Goal: Task Accomplishment & Management: Use online tool/utility

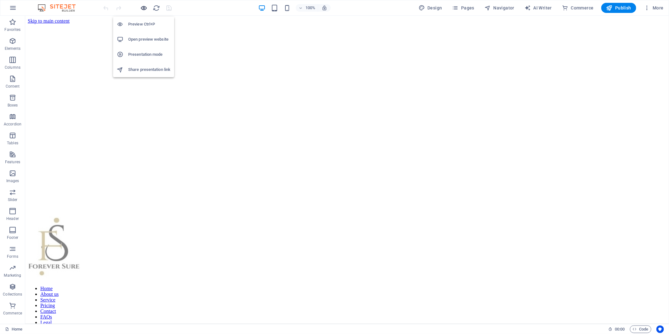
click at [142, 7] on icon "button" at bounding box center [143, 7] width 7 height 7
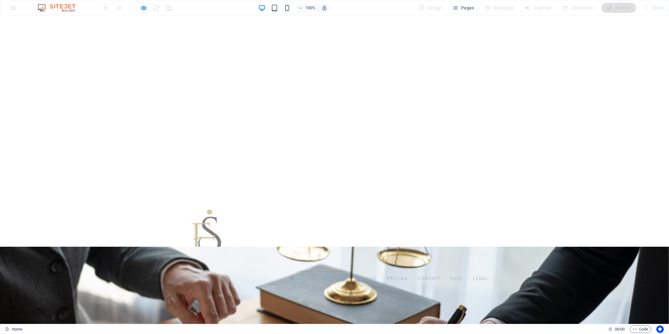
click at [323, 271] on link "About us" at bounding box center [335, 278] width 24 height 14
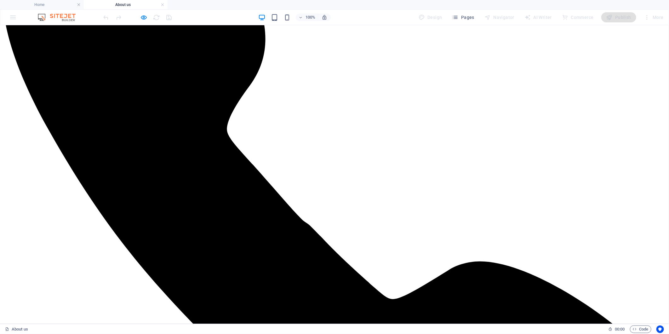
scroll to position [115, 0]
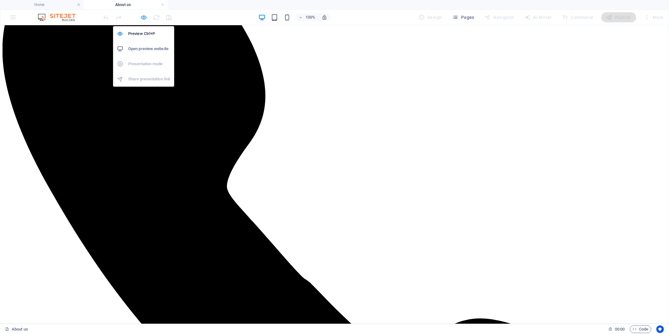
click at [142, 19] on icon "button" at bounding box center [143, 17] width 7 height 7
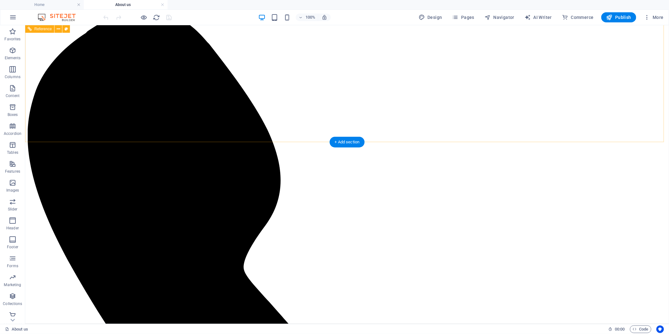
scroll to position [0, 0]
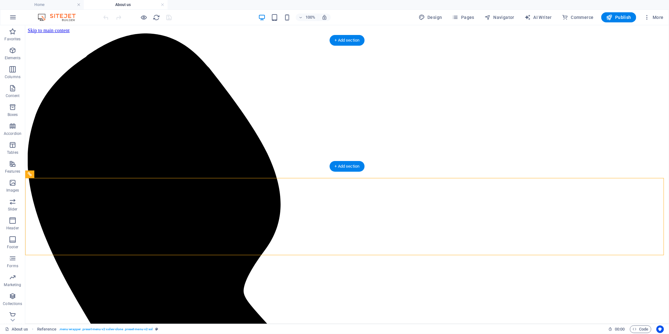
drag, startPoint x: 445, startPoint y: 198, endPoint x: 419, endPoint y: 40, distance: 160.1
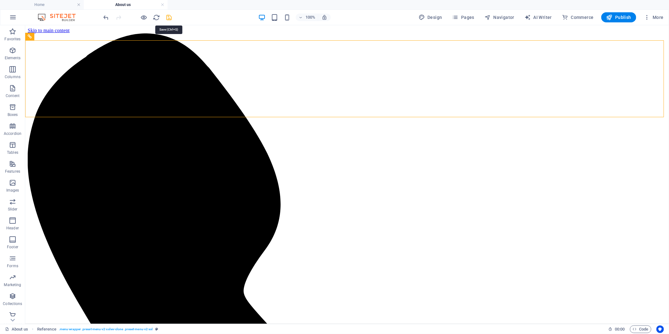
click at [169, 17] on icon "save" at bounding box center [169, 17] width 7 height 7
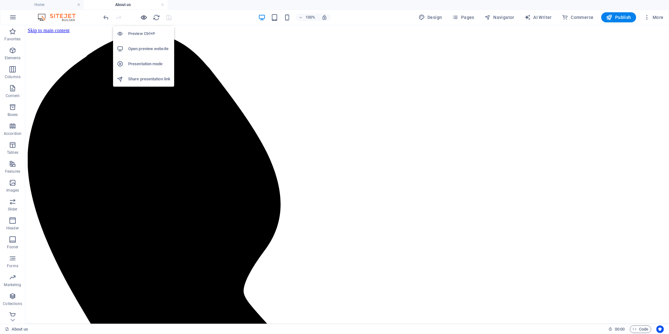
click at [140, 17] on icon "button" at bounding box center [143, 17] width 7 height 7
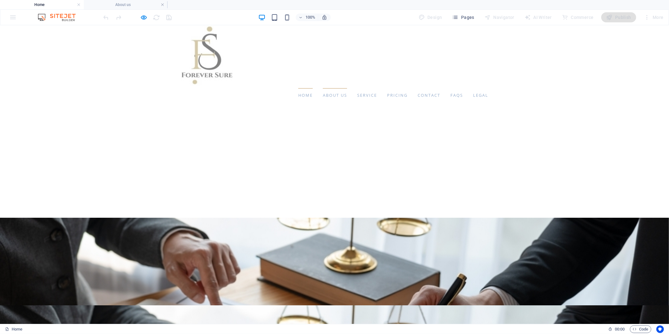
click at [323, 94] on link "About us" at bounding box center [335, 95] width 24 height 14
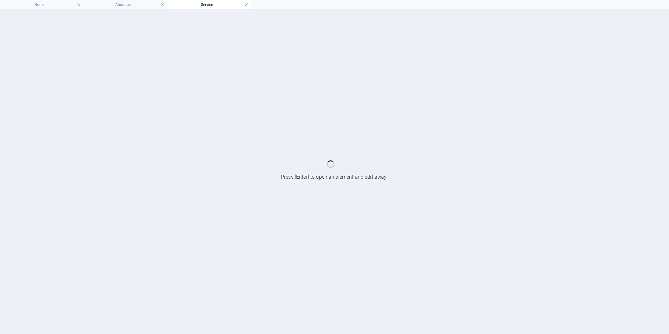
click at [246, 5] on link at bounding box center [246, 5] width 4 height 6
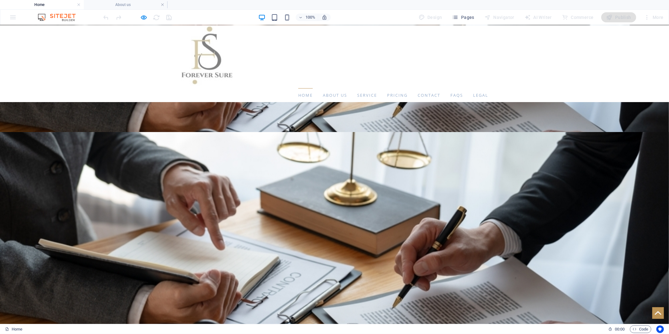
scroll to position [342, 0]
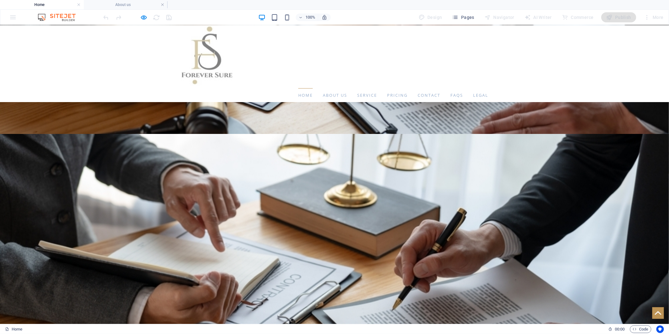
checkbox input "true"
type input "6359DA"
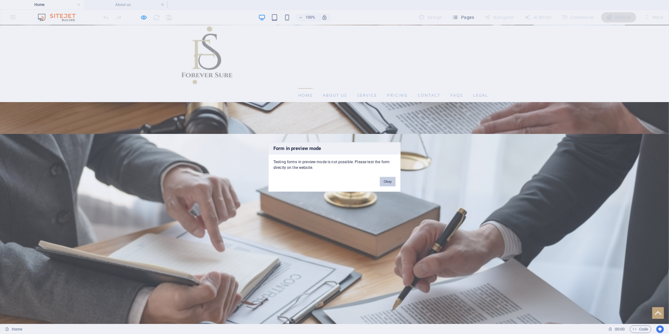
click at [388, 181] on button "Okay" at bounding box center [388, 181] width 16 height 9
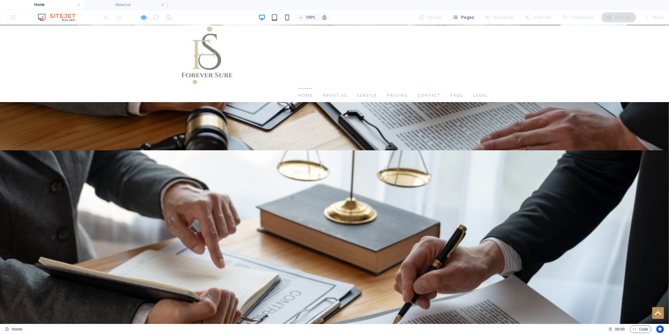
scroll to position [308, 0]
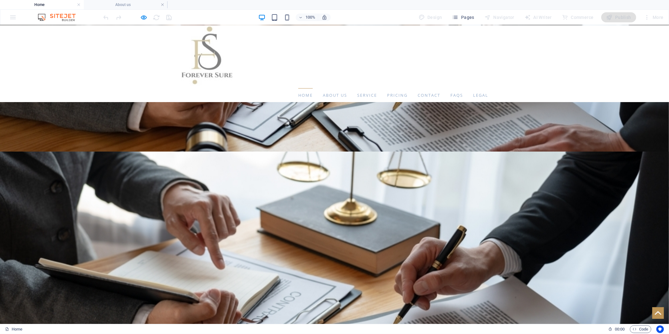
drag, startPoint x: 263, startPoint y: 209, endPoint x: 187, endPoint y: 210, distance: 76.2
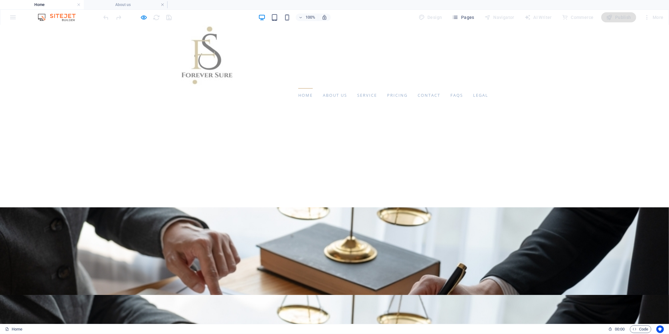
scroll to position [0, 0]
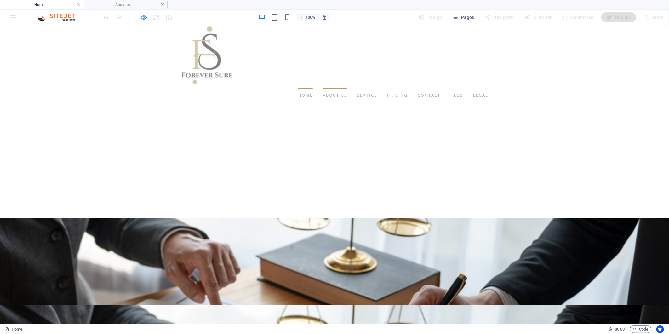
click at [323, 93] on link "About us" at bounding box center [335, 95] width 24 height 14
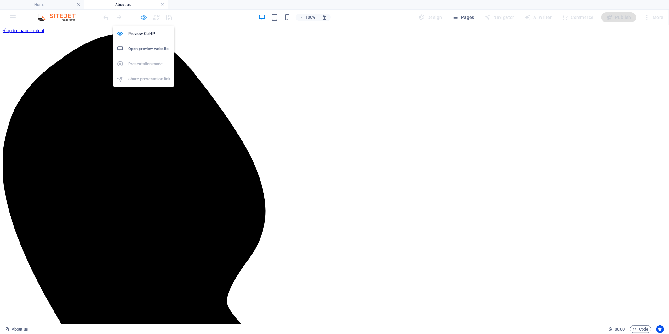
click at [145, 17] on icon "button" at bounding box center [143, 17] width 7 height 7
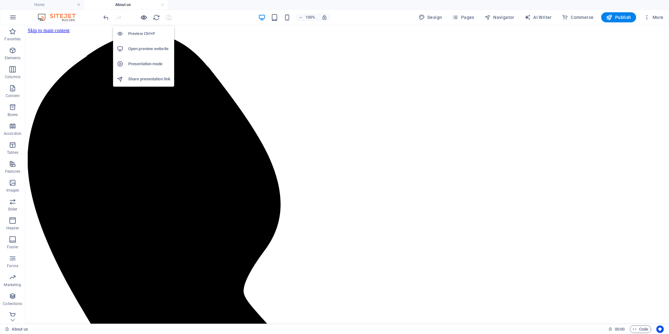
click at [144, 15] on icon "button" at bounding box center [143, 17] width 7 height 7
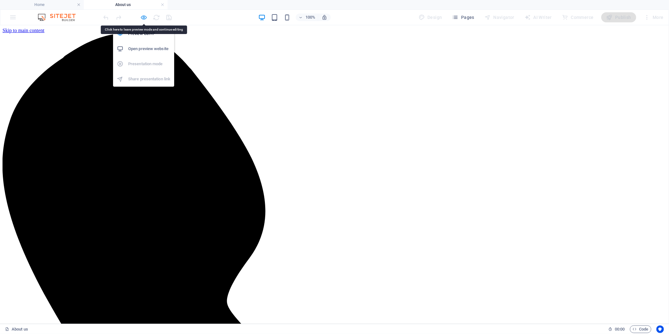
click at [141, 14] on icon "button" at bounding box center [143, 17] width 7 height 7
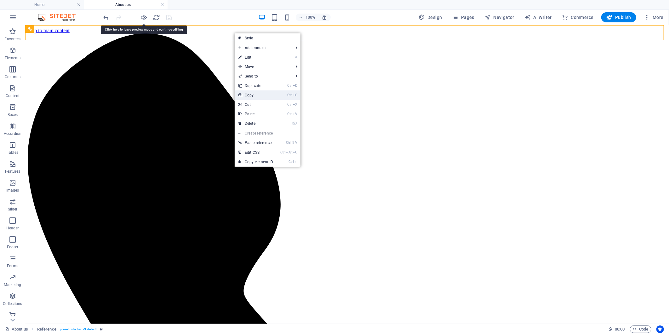
click at [252, 98] on link "Ctrl C Copy" at bounding box center [255, 94] width 42 height 9
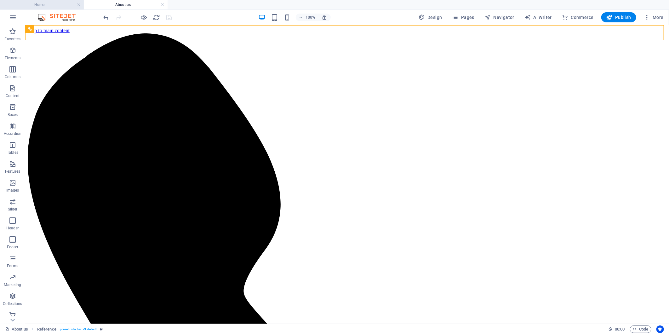
click at [42, 4] on h4 "Home" at bounding box center [42, 4] width 84 height 7
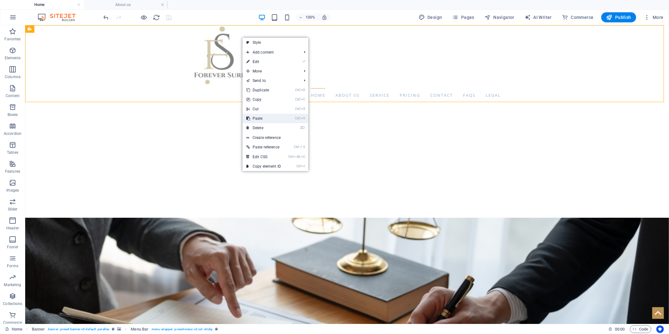
click at [258, 117] on link "Ctrl V Paste" at bounding box center [263, 118] width 42 height 9
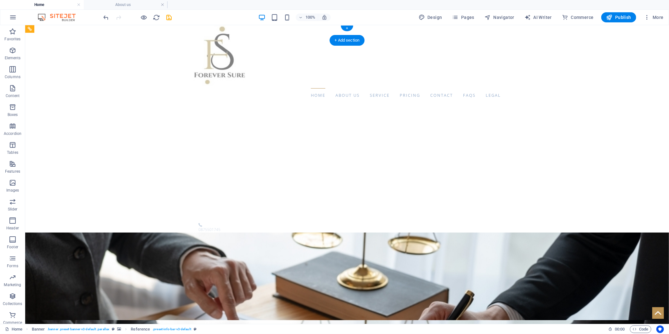
drag, startPoint x: 232, startPoint y: 107, endPoint x: 225, endPoint y: 32, distance: 75.2
click at [107, 17] on icon "undo" at bounding box center [106, 17] width 7 height 7
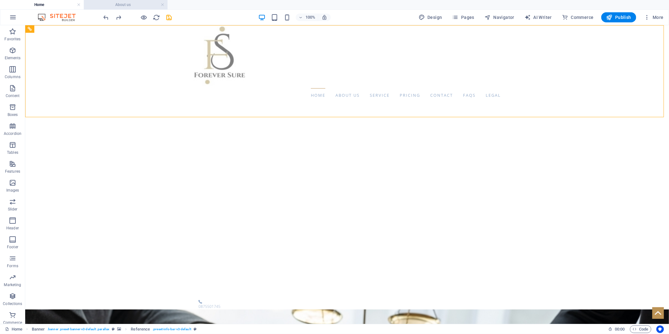
click at [127, 4] on h4 "About us" at bounding box center [126, 4] width 84 height 7
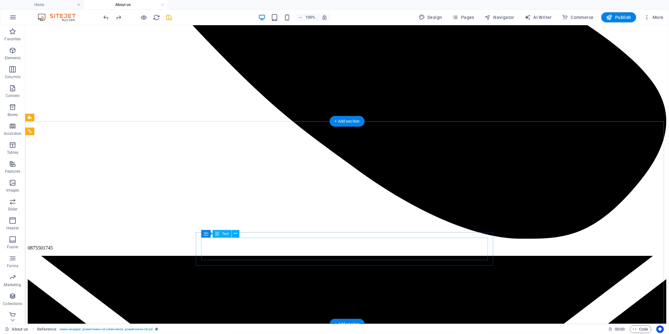
scroll to position [349, 0]
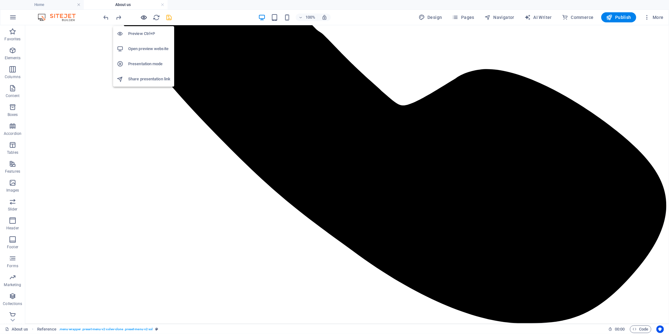
click at [145, 17] on icon "button" at bounding box center [143, 17] width 7 height 7
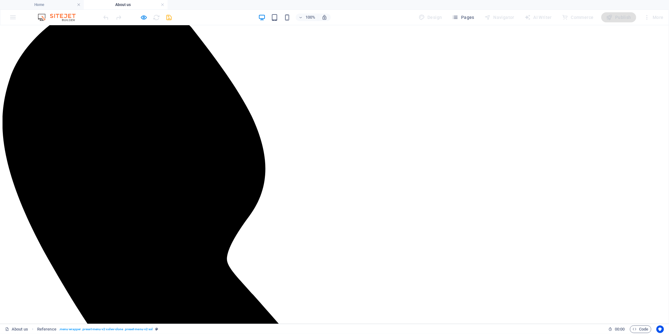
scroll to position [0, 0]
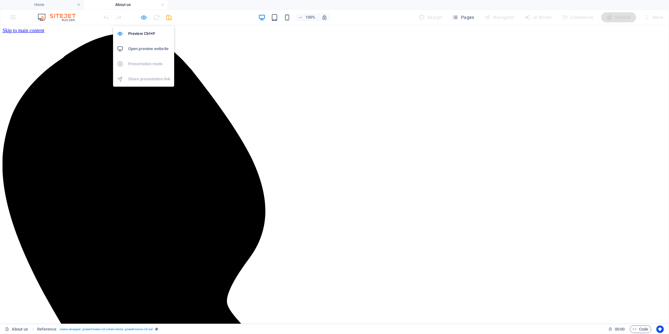
click at [146, 16] on icon "button" at bounding box center [143, 17] width 7 height 7
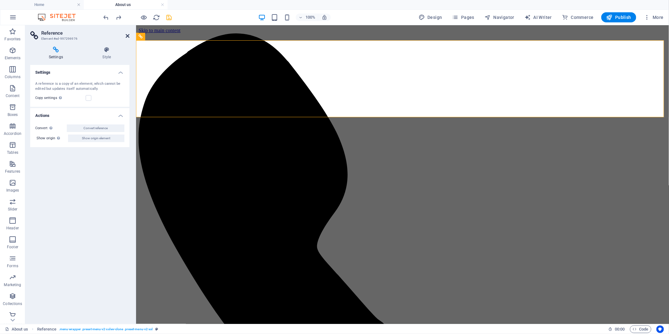
click at [126, 34] on icon at bounding box center [128, 35] width 4 height 5
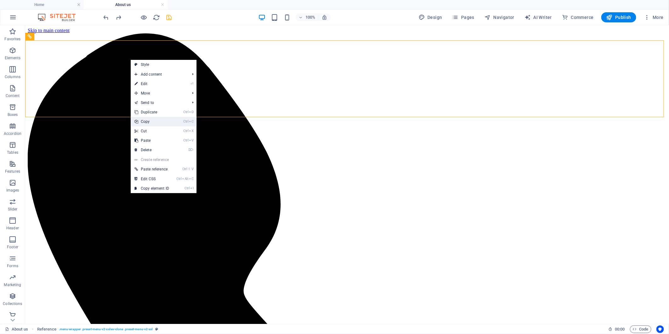
click at [161, 120] on link "Ctrl C Copy" at bounding box center [152, 121] width 42 height 9
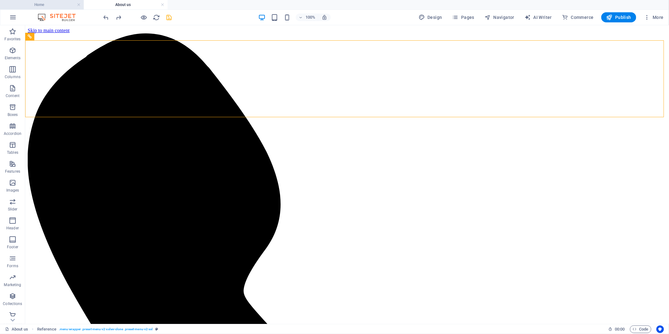
drag, startPoint x: 58, startPoint y: 5, endPoint x: 257, endPoint y: 50, distance: 204.5
click at [58, 5] on h4 "Home" at bounding box center [42, 4] width 84 height 7
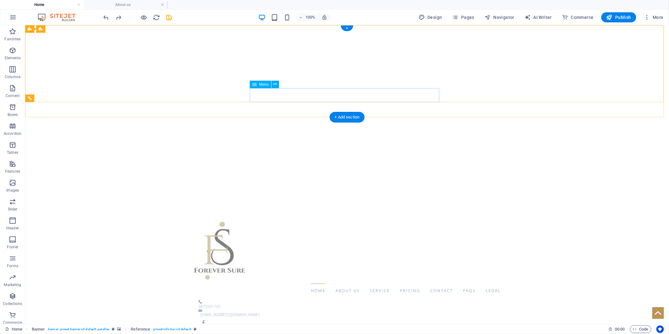
click at [316, 283] on nav "Home About us Service Pricing Contact FAQs Legal" at bounding box center [346, 290] width 307 height 14
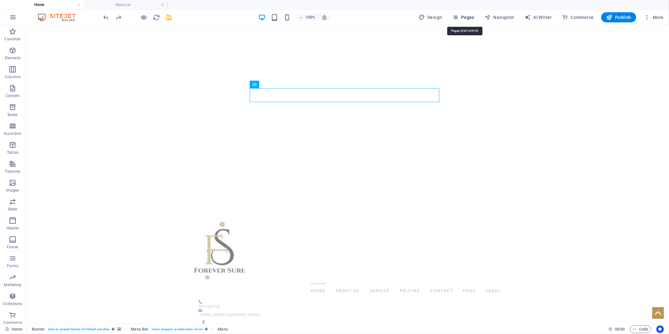
click at [466, 20] on span "Pages" at bounding box center [463, 17] width 22 height 6
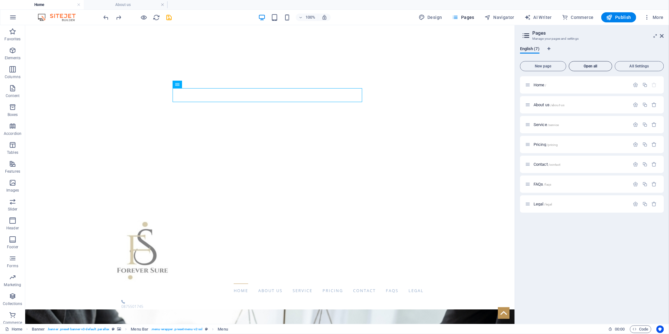
click at [583, 64] on button "Open all" at bounding box center [589, 66] width 43 height 10
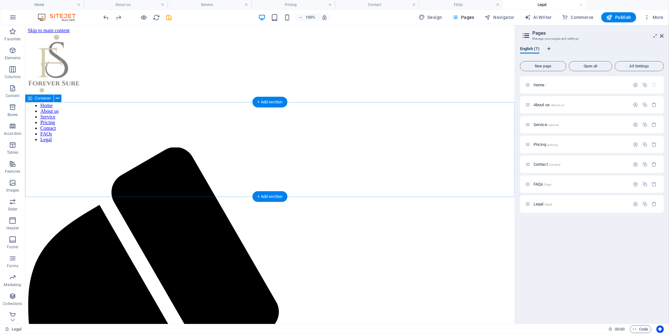
click at [199, 3] on h4 "Service" at bounding box center [209, 4] width 84 height 7
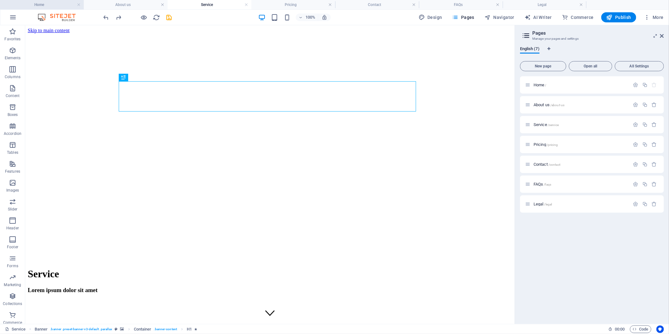
click at [49, 5] on h4 "Home" at bounding box center [42, 4] width 84 height 7
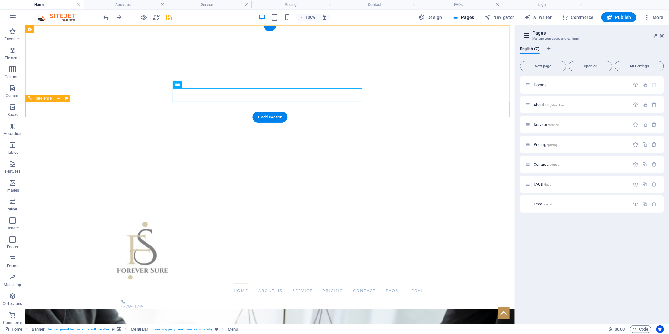
click at [307, 297] on div "0875501745 [EMAIL_ADDRESS][DOMAIN_NAME]" at bounding box center [269, 326] width 489 height 58
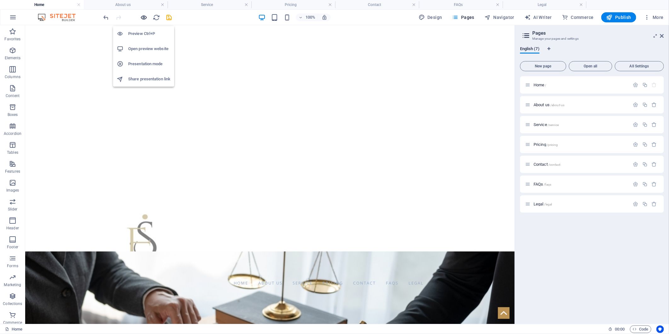
click at [147, 18] on icon "button" at bounding box center [143, 17] width 7 height 7
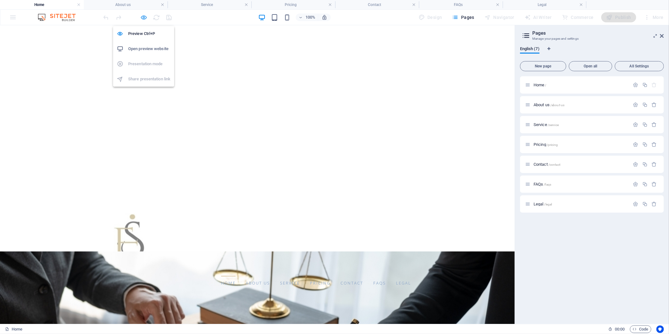
click at [147, 18] on icon "button" at bounding box center [143, 17] width 7 height 7
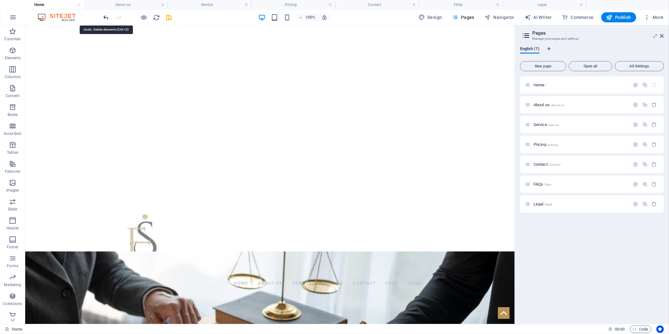
click at [107, 16] on icon "undo" at bounding box center [106, 17] width 7 height 7
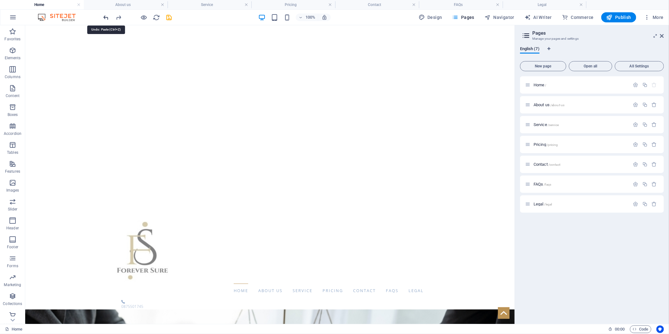
click at [107, 16] on icon "undo" at bounding box center [106, 17] width 7 height 7
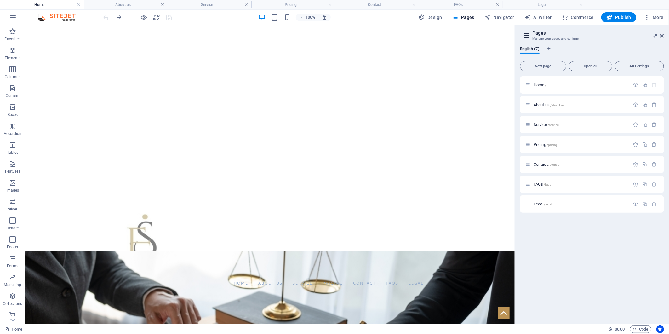
click at [107, 16] on div at bounding box center [137, 17] width 71 height 10
click at [212, 212] on div "Home About us Service Pricing Contact FAQs Legal Menu" at bounding box center [269, 250] width 489 height 77
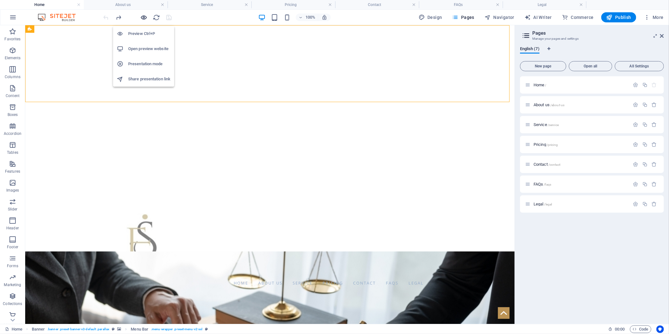
click at [144, 15] on icon "button" at bounding box center [143, 17] width 7 height 7
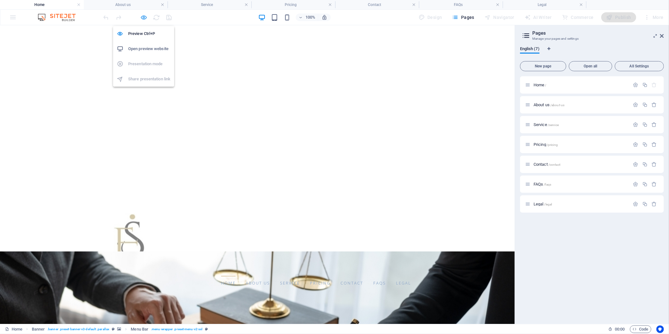
click at [146, 16] on icon "button" at bounding box center [143, 17] width 7 height 7
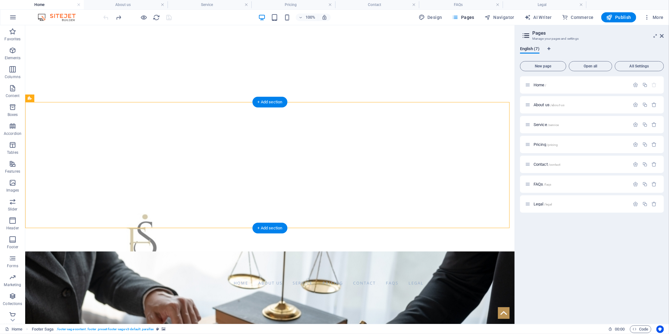
select select "px"
select select "footer"
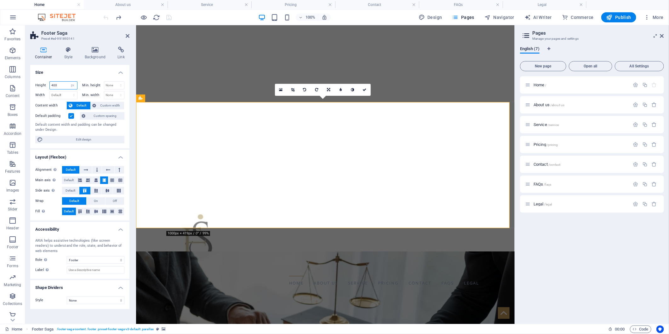
click at [52, 87] on input "400" at bounding box center [63, 86] width 27 height 8
type input "200"
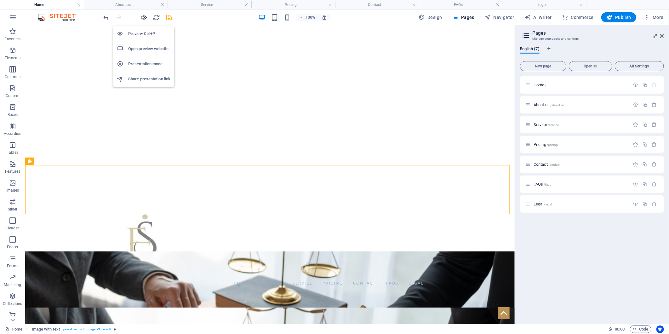
click at [142, 17] on icon "button" at bounding box center [143, 17] width 7 height 7
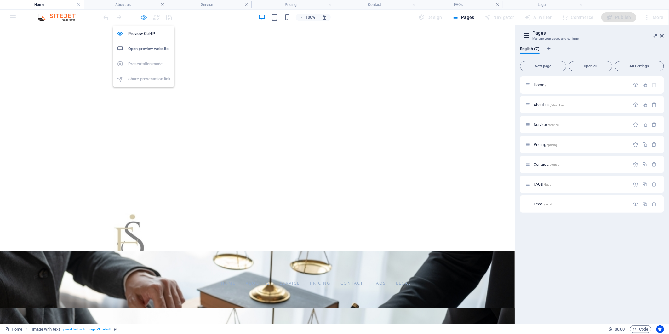
click at [141, 17] on icon "button" at bounding box center [143, 17] width 7 height 7
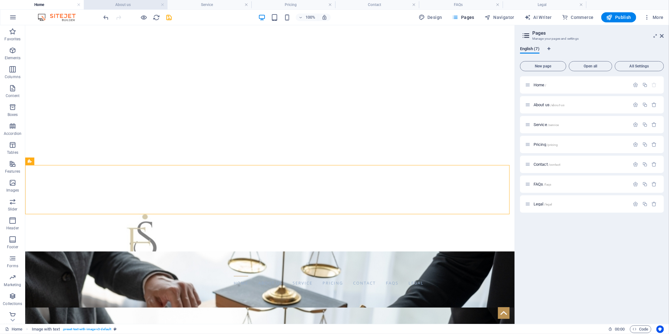
click at [118, 3] on h4 "About us" at bounding box center [126, 4] width 84 height 7
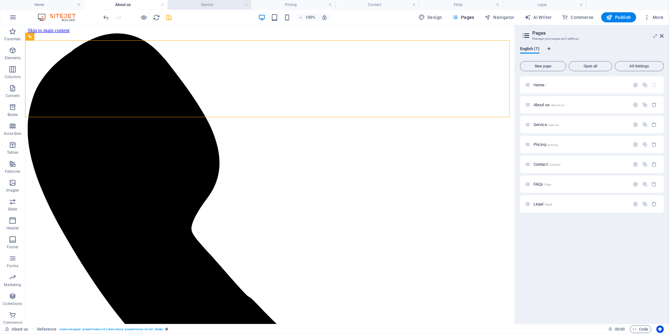
click at [193, 5] on h4 "Service" at bounding box center [209, 4] width 84 height 7
